Goal: Information Seeking & Learning: Check status

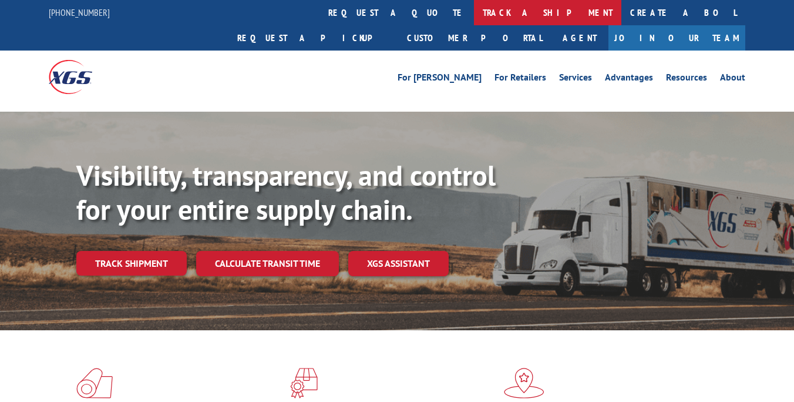
click at [474, 18] on link "track a shipment" at bounding box center [547, 12] width 147 height 25
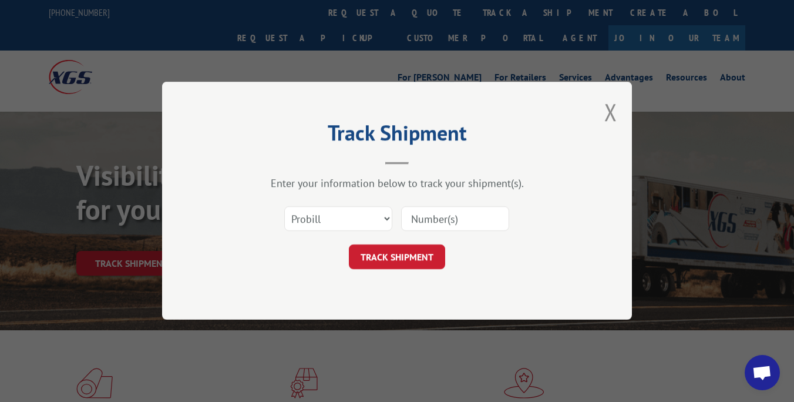
click at [446, 217] on input at bounding box center [455, 219] width 108 height 25
paste input "15095406"
type input "15095406"
click button "TRACK SHIPMENT" at bounding box center [397, 257] width 96 height 25
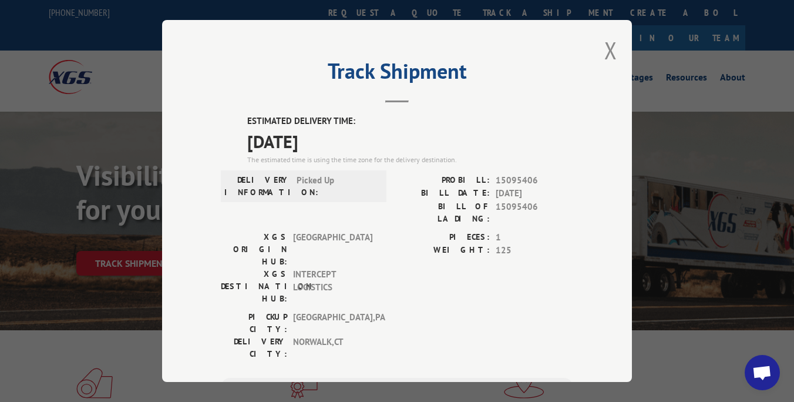
drag, startPoint x: 338, startPoint y: 140, endPoint x: 242, endPoint y: 141, distance: 95.7
click at [242, 141] on div "ESTIMATED DELIVERY TIME: [DATE] The estimated time is using the time zone for t…" at bounding box center [397, 325] width 352 height 422
copy span "[DATE]"
click at [413, 103] on div "Track Shipment ESTIMATED DELIVERY TIME: [DATE] The estimated time is using the …" at bounding box center [397, 201] width 470 height 362
click at [740, 145] on div "Track Shipment ESTIMATED DELIVERY TIME: [DATE] The estimated time is using the …" at bounding box center [397, 201] width 794 height 402
